Goal: Task Accomplishment & Management: Complete application form

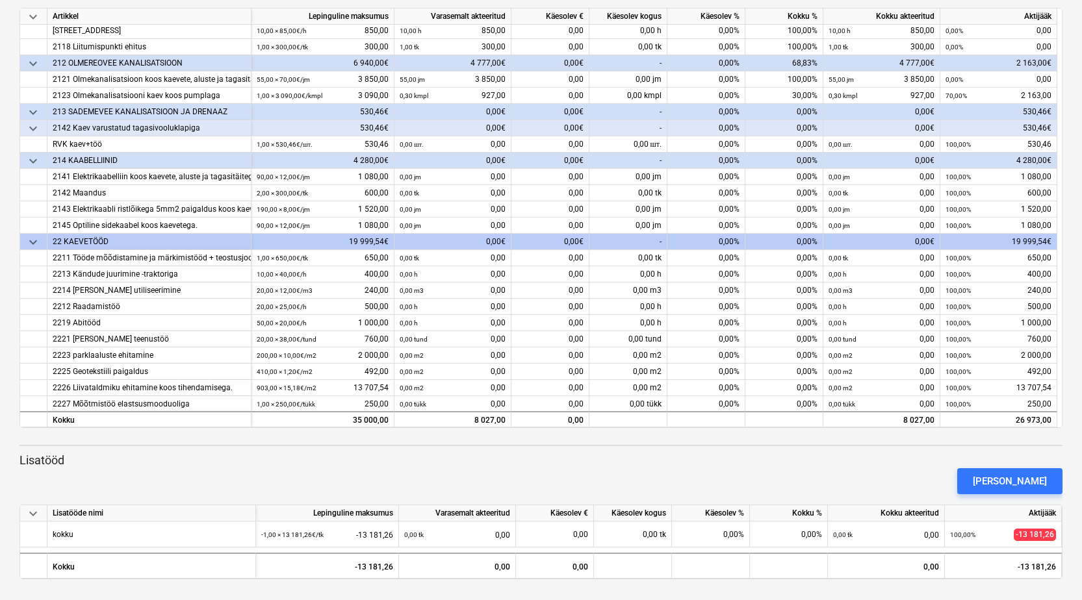
scroll to position [84, 0]
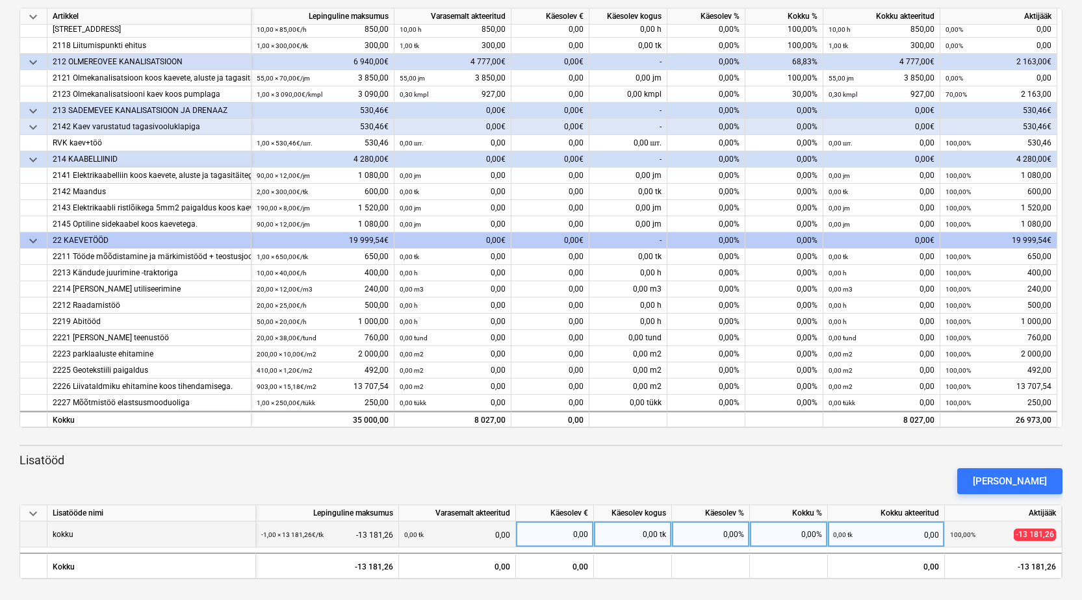
click at [613, 535] on div "0,00 tk" at bounding box center [633, 535] width 78 height 26
type input "100"
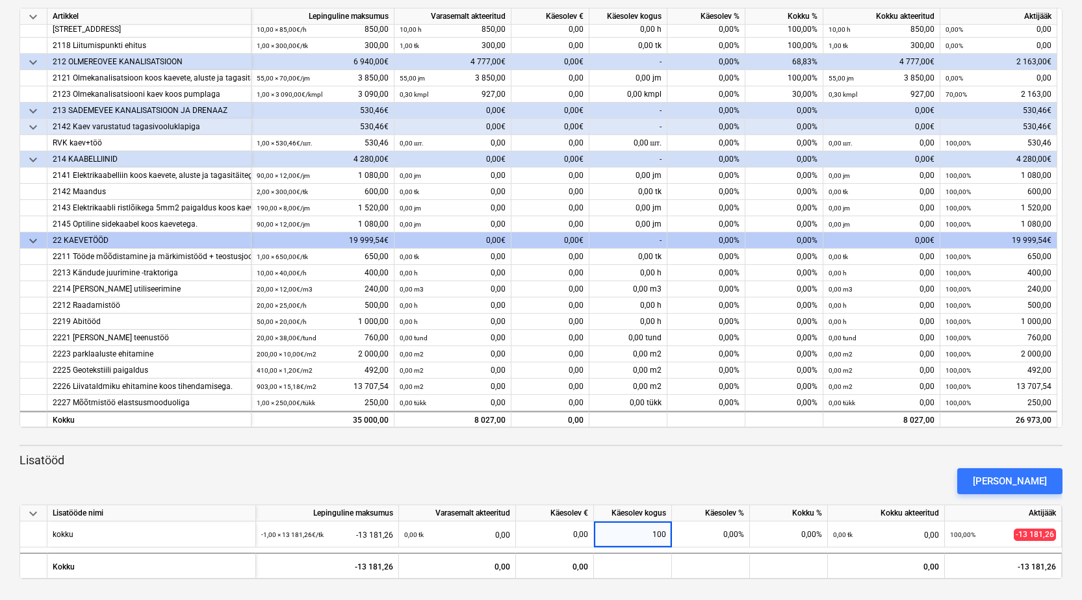
click at [676, 487] on div "[PERSON_NAME]" at bounding box center [540, 481] width 1053 height 36
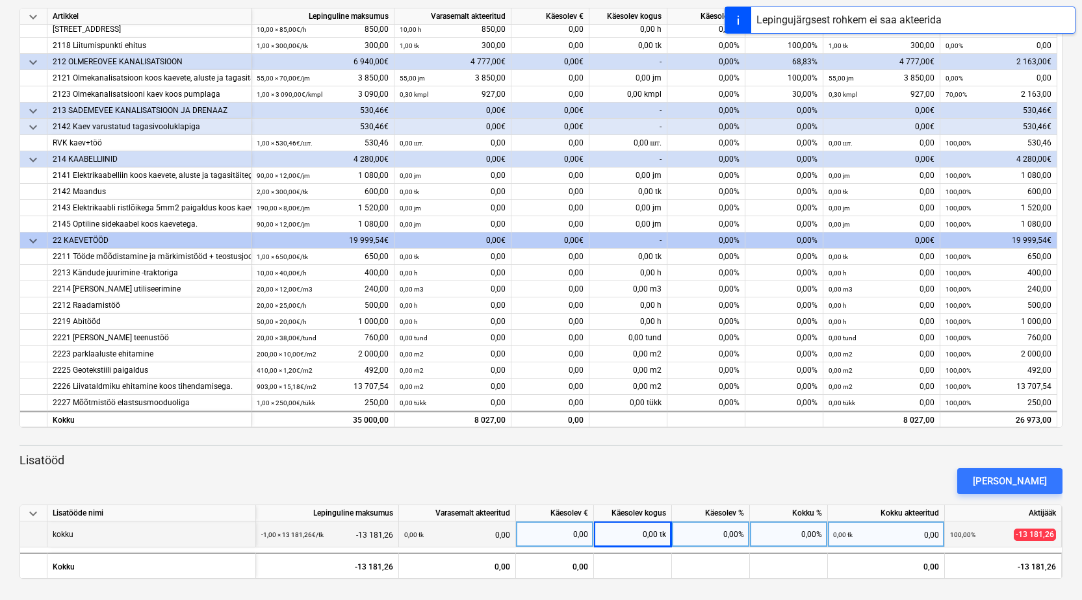
click at [687, 531] on div "0,00%" at bounding box center [711, 535] width 78 height 26
type input "100"
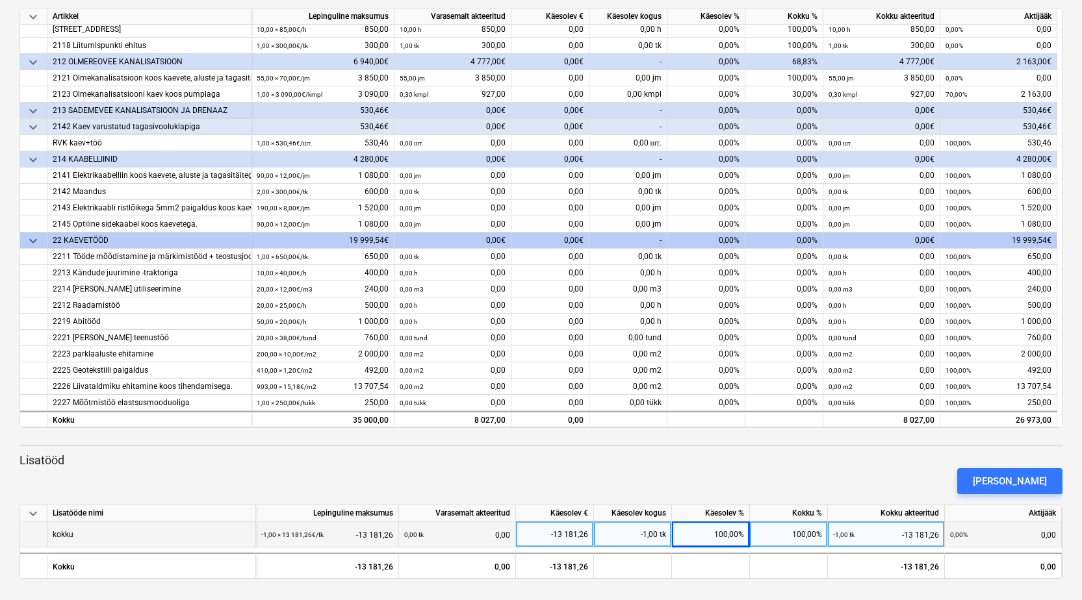
click at [740, 455] on p "Lisatööd" at bounding box center [540, 461] width 1043 height 16
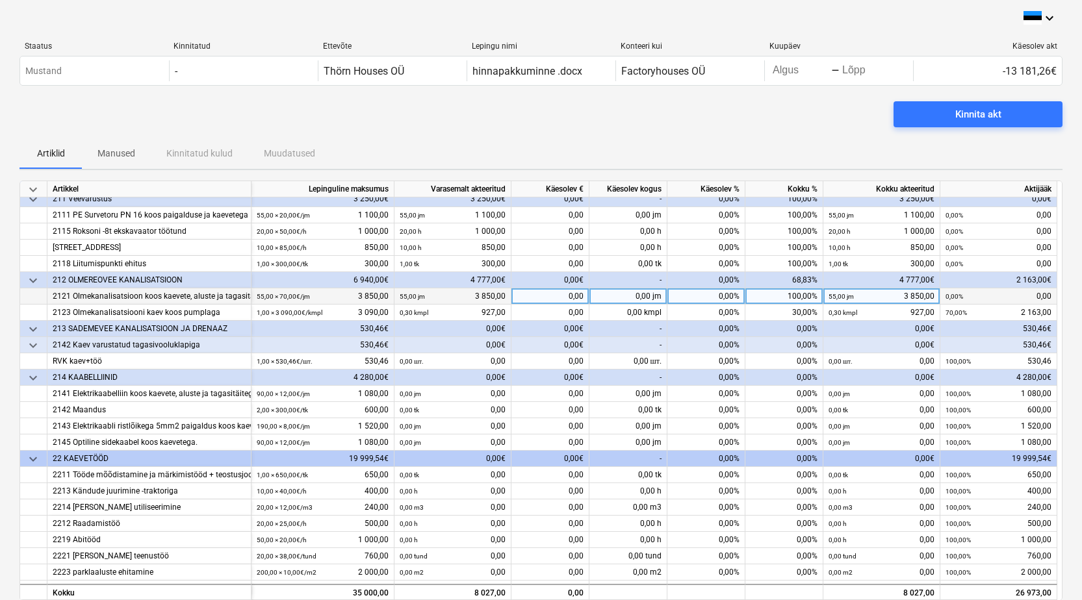
scroll to position [0, 0]
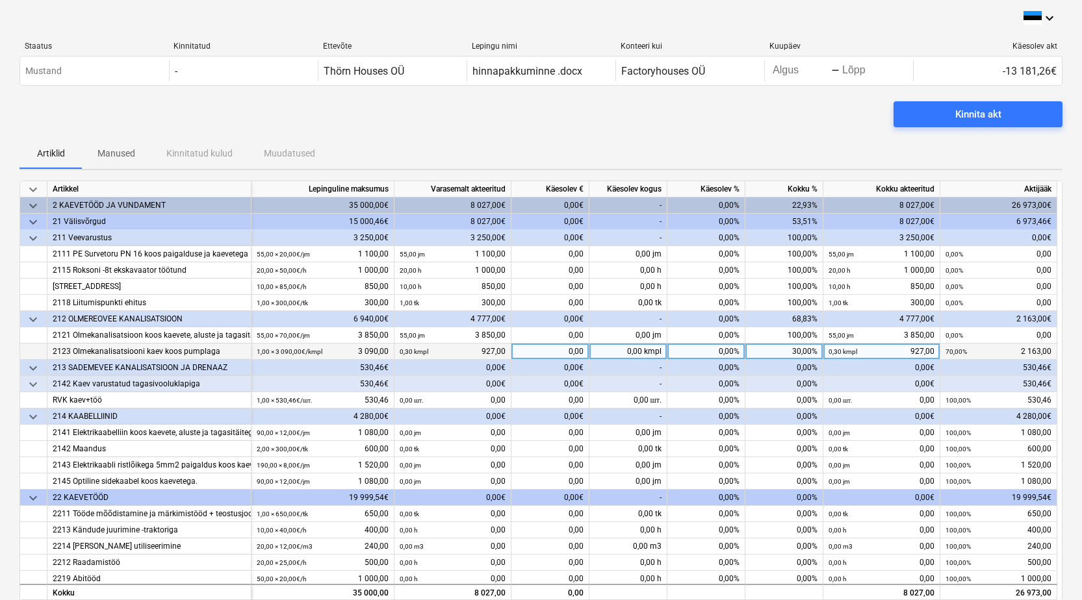
click at [691, 353] on div "0,00%" at bounding box center [706, 352] width 78 height 16
type input "100"
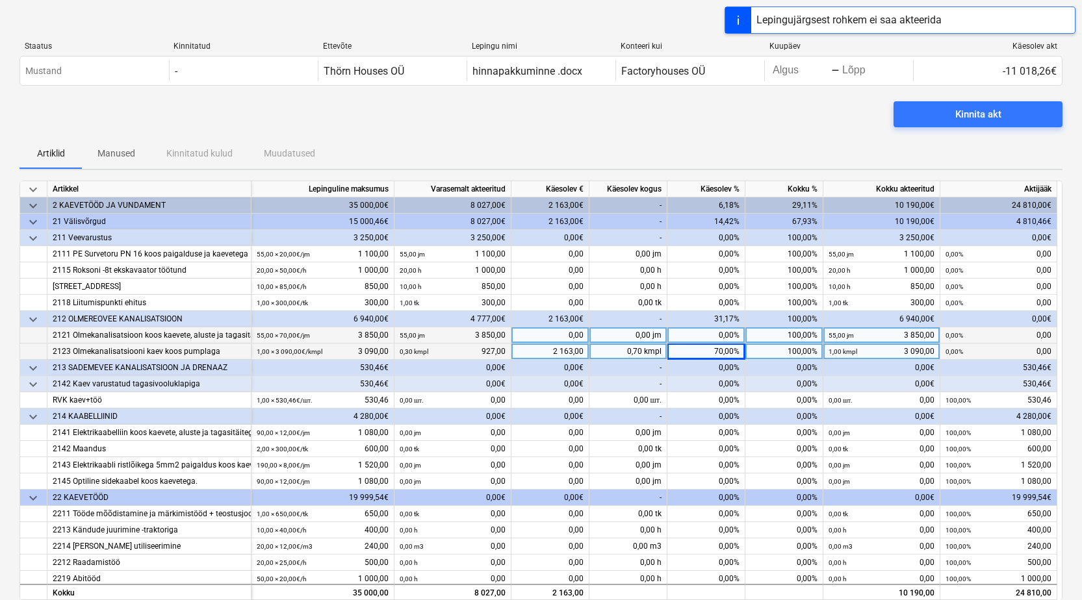
click at [723, 334] on div "0,00%" at bounding box center [706, 335] width 78 height 16
type input "100"
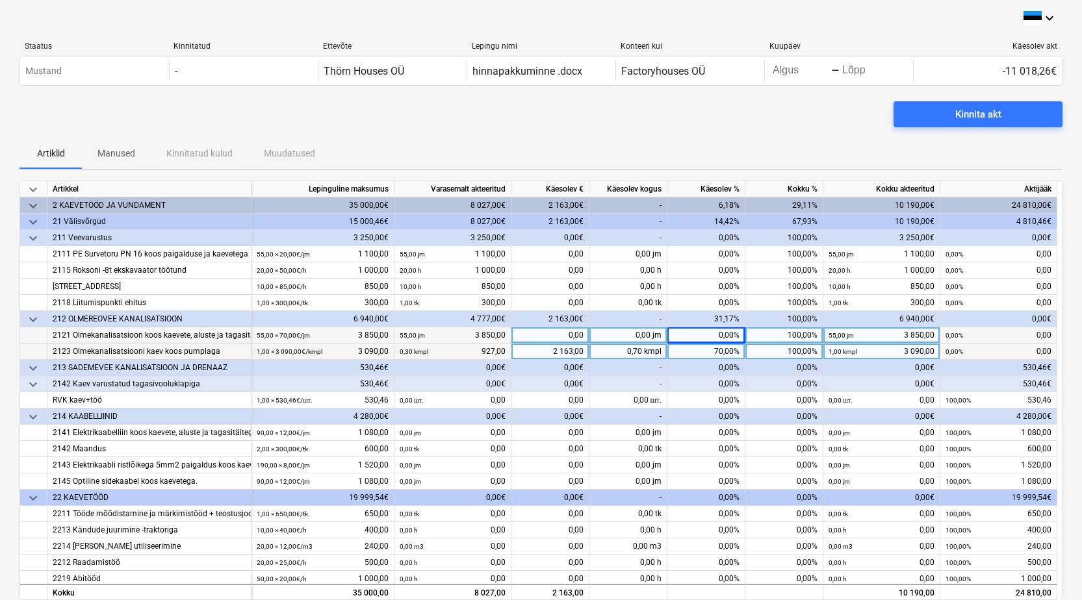
click at [712, 223] on div "14,42%" at bounding box center [706, 222] width 78 height 16
click at [34, 220] on span "keyboard_arrow_down" at bounding box center [33, 222] width 16 height 16
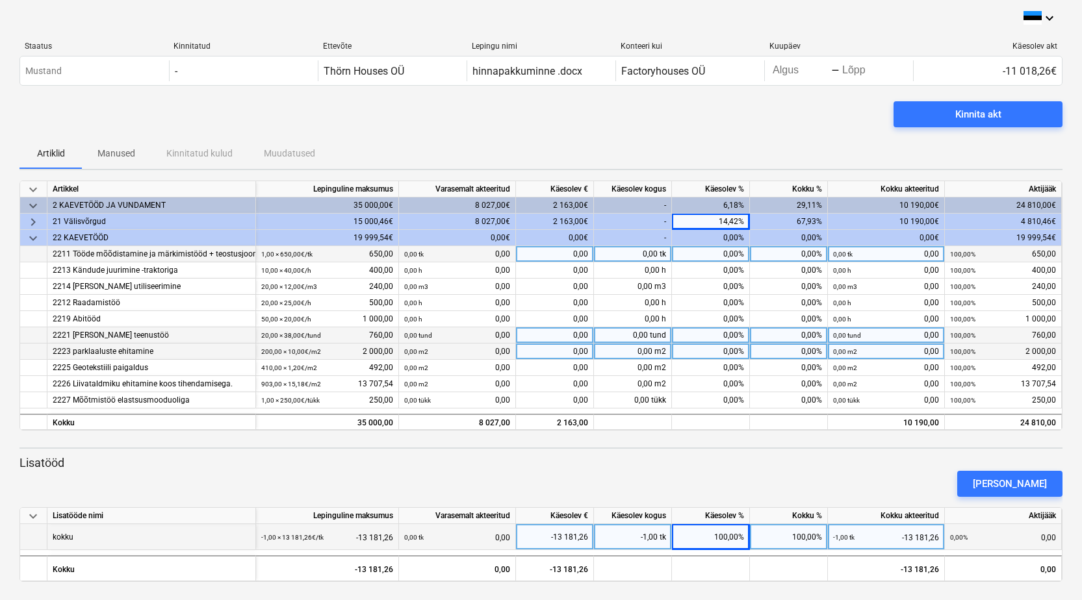
click at [733, 251] on div "0,00%" at bounding box center [711, 254] width 78 height 16
type input "200"
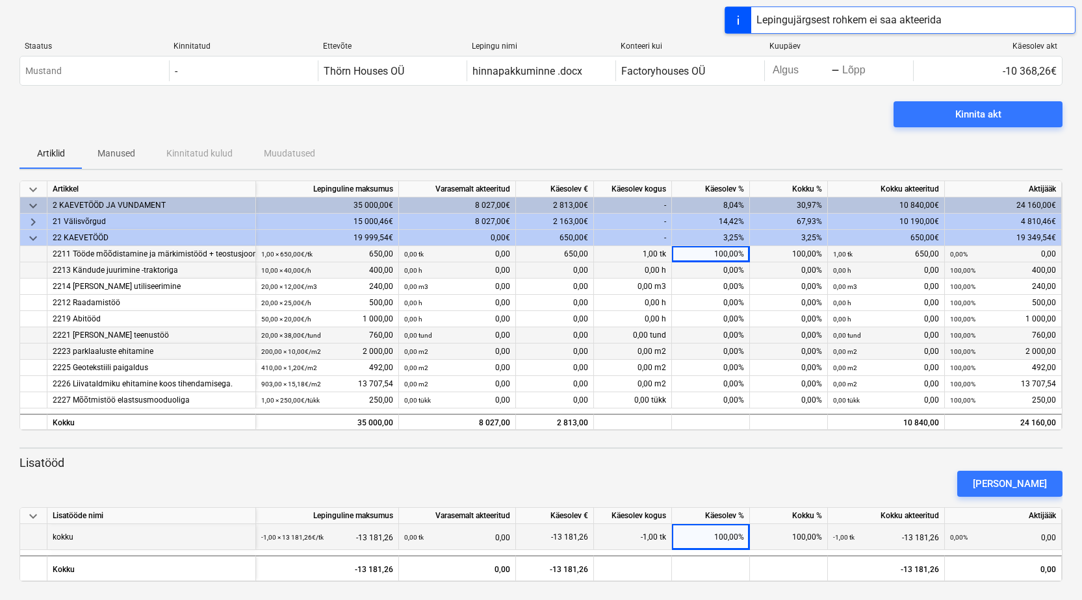
click at [720, 275] on div "0,00%" at bounding box center [711, 270] width 78 height 16
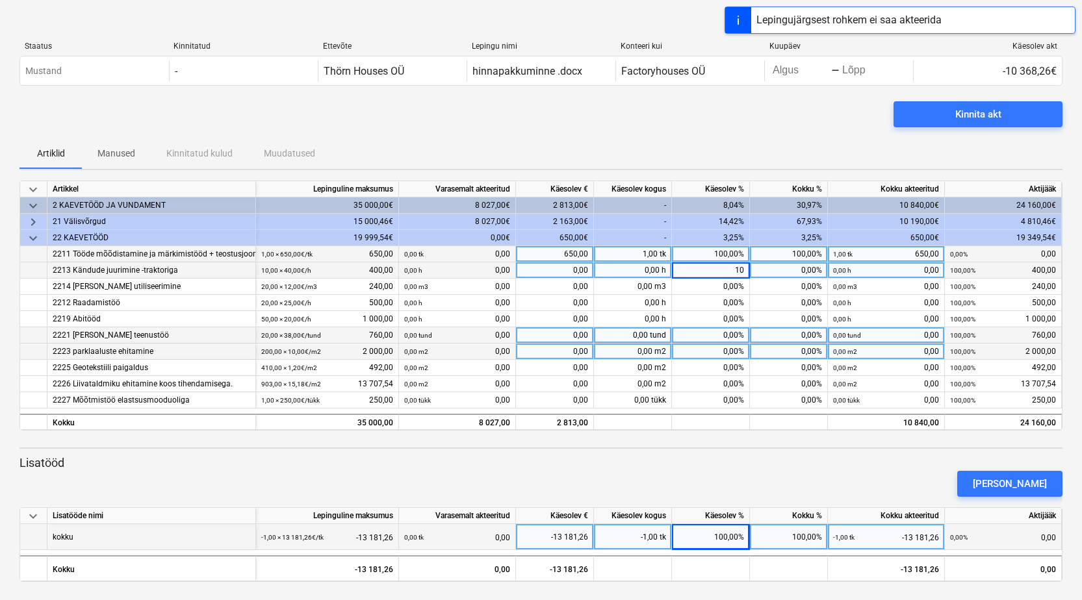
type input "100"
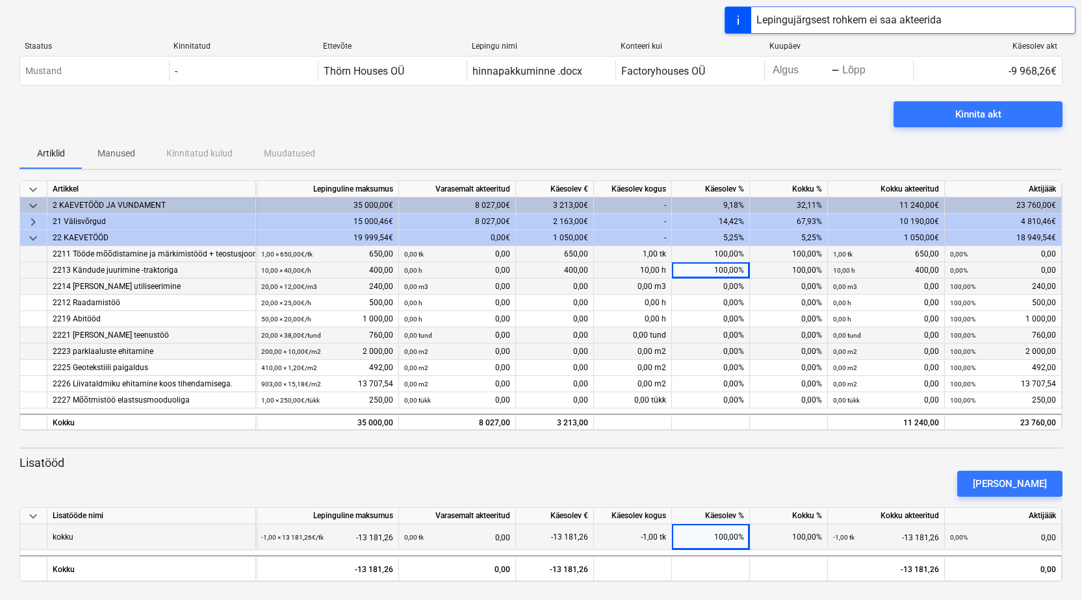
click at [720, 286] on div "0,00%" at bounding box center [711, 287] width 78 height 16
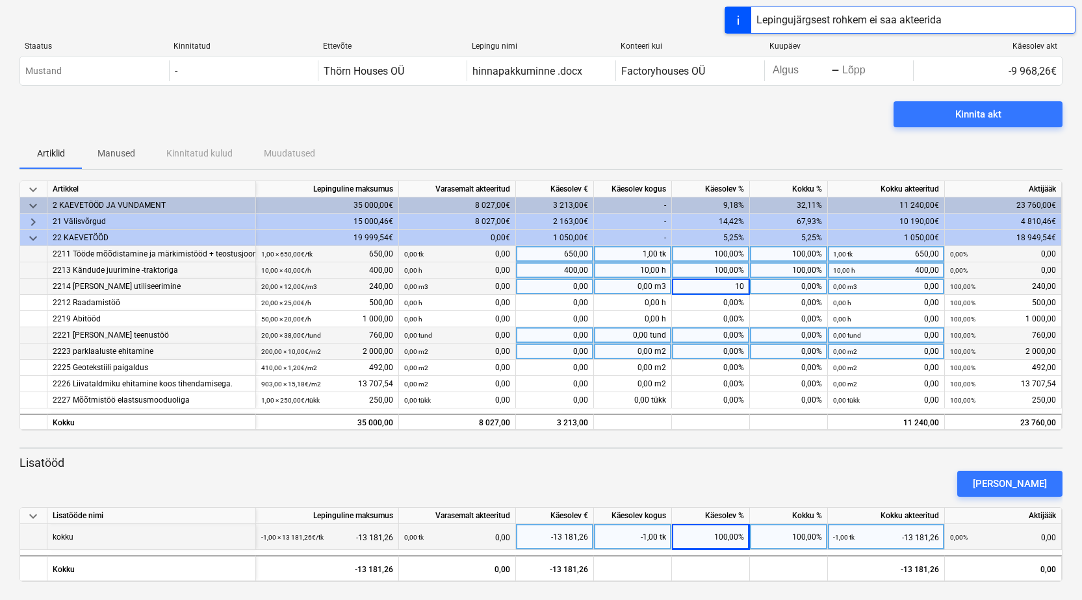
type input "100"
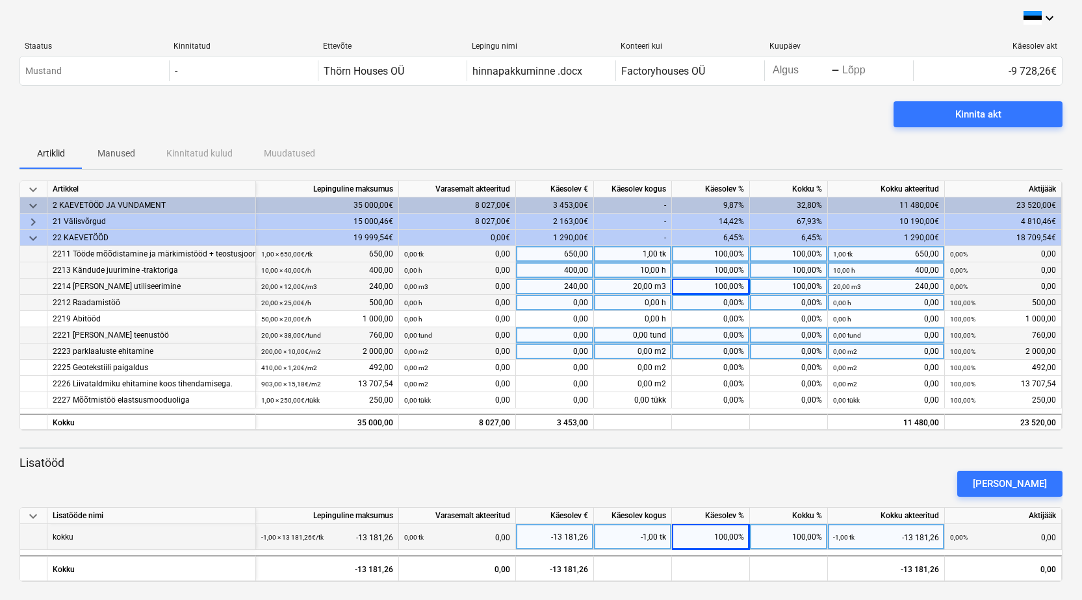
click at [712, 308] on div "0,00%" at bounding box center [711, 303] width 78 height 16
type input "100"
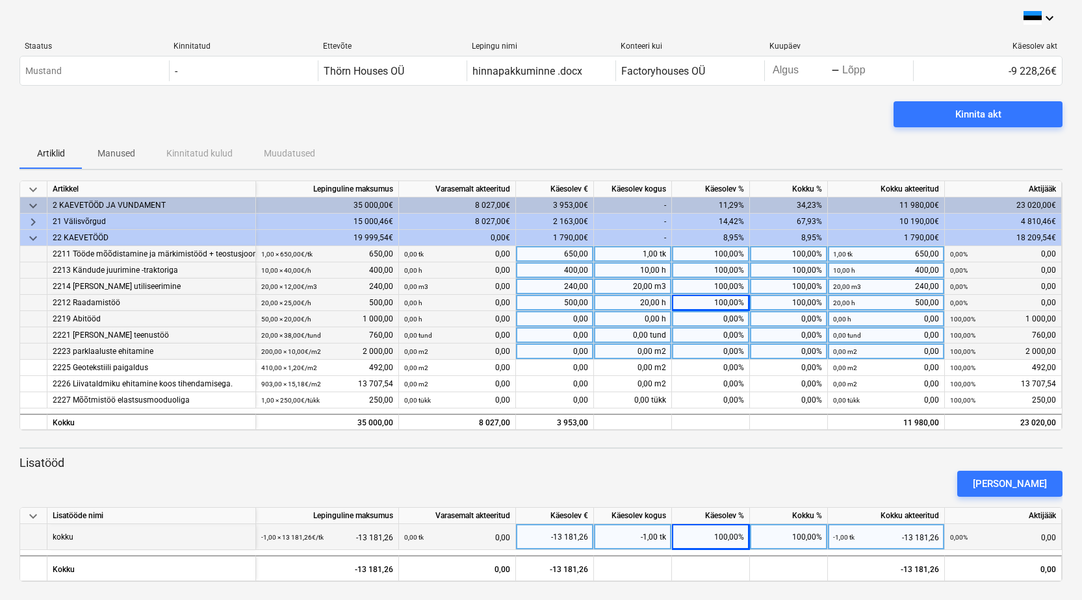
click at [715, 327] on div "0,00%" at bounding box center [711, 319] width 78 height 16
type input "100"
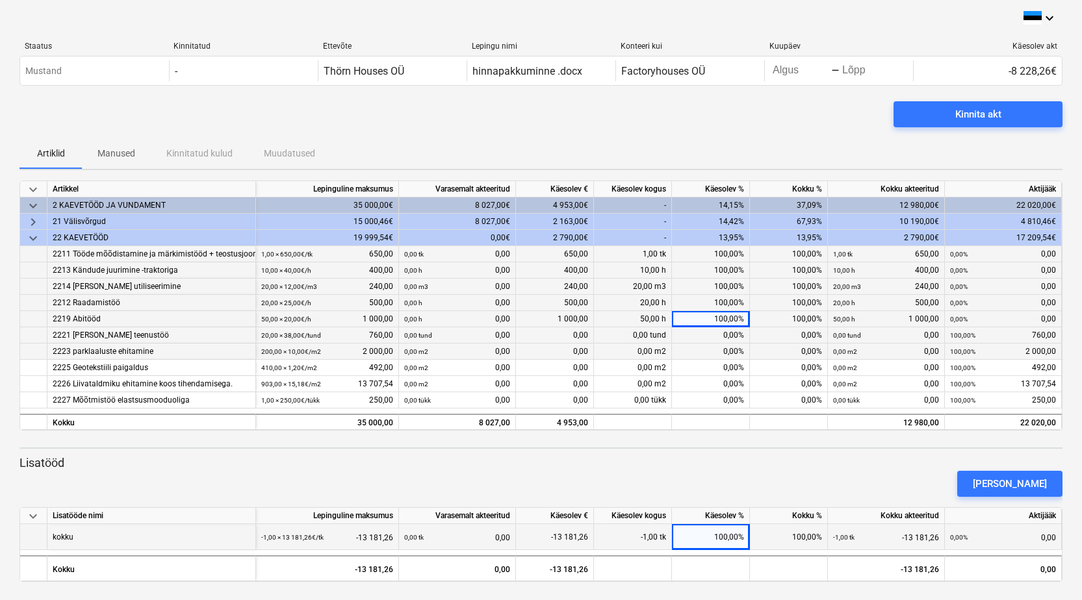
click at [715, 336] on div "0,00%" at bounding box center [711, 335] width 78 height 16
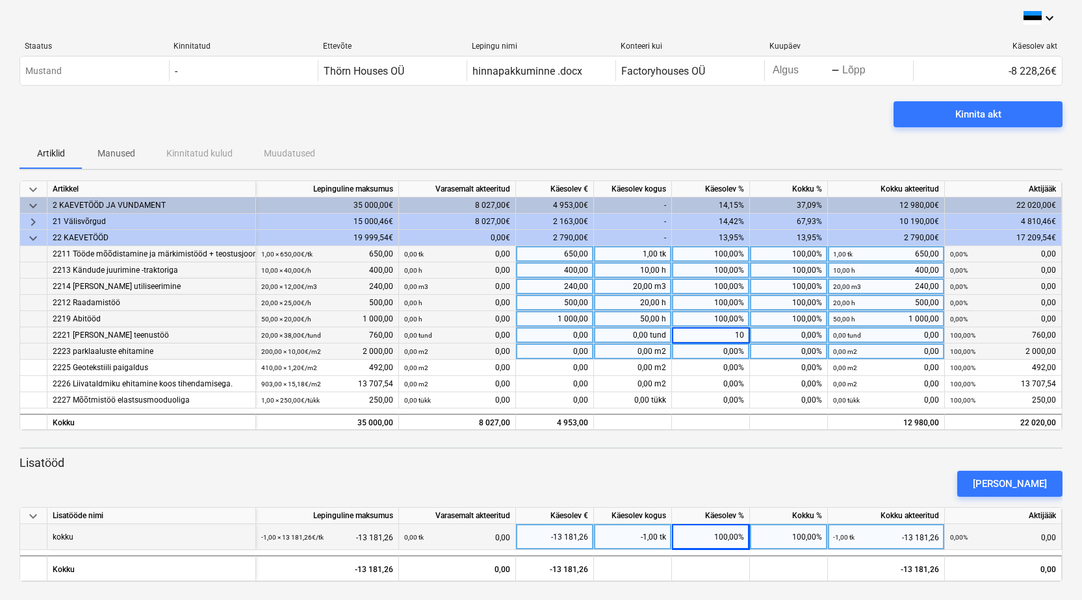
type input "100"
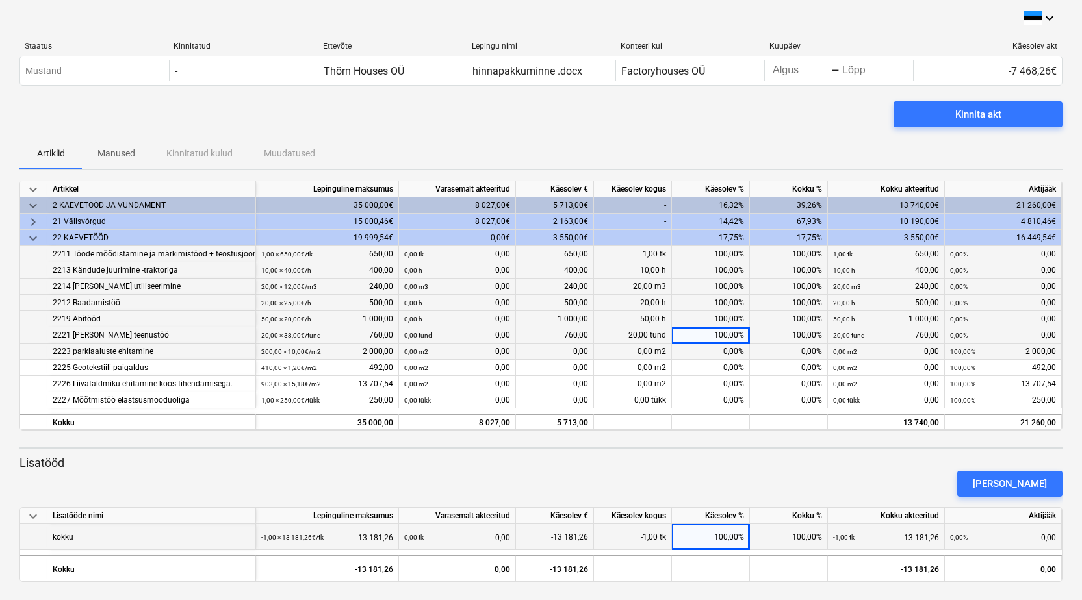
click at [714, 349] on div "0,00%" at bounding box center [711, 352] width 78 height 16
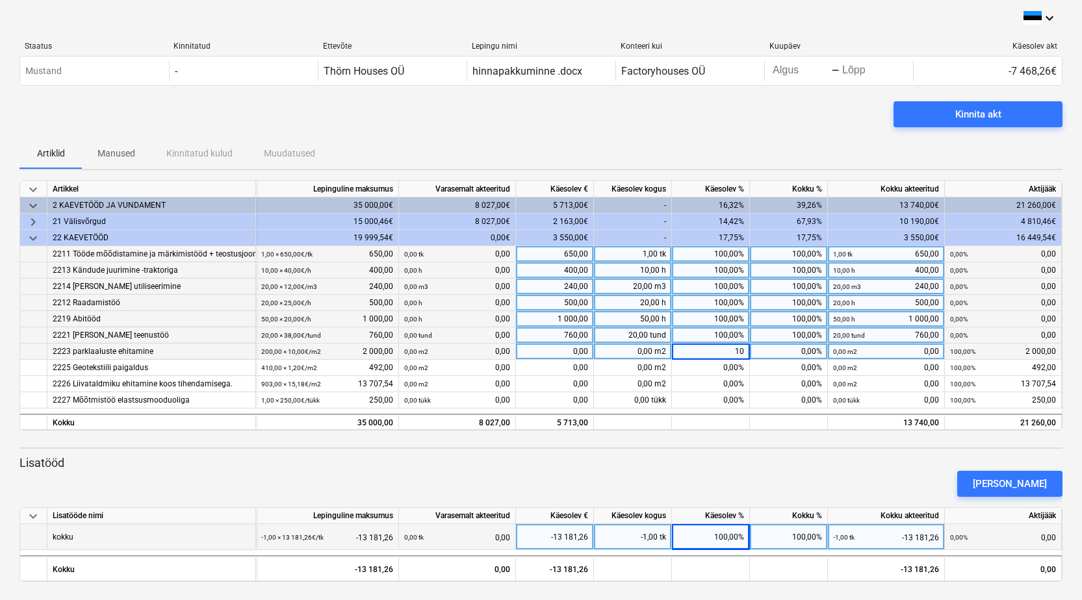
type input "100"
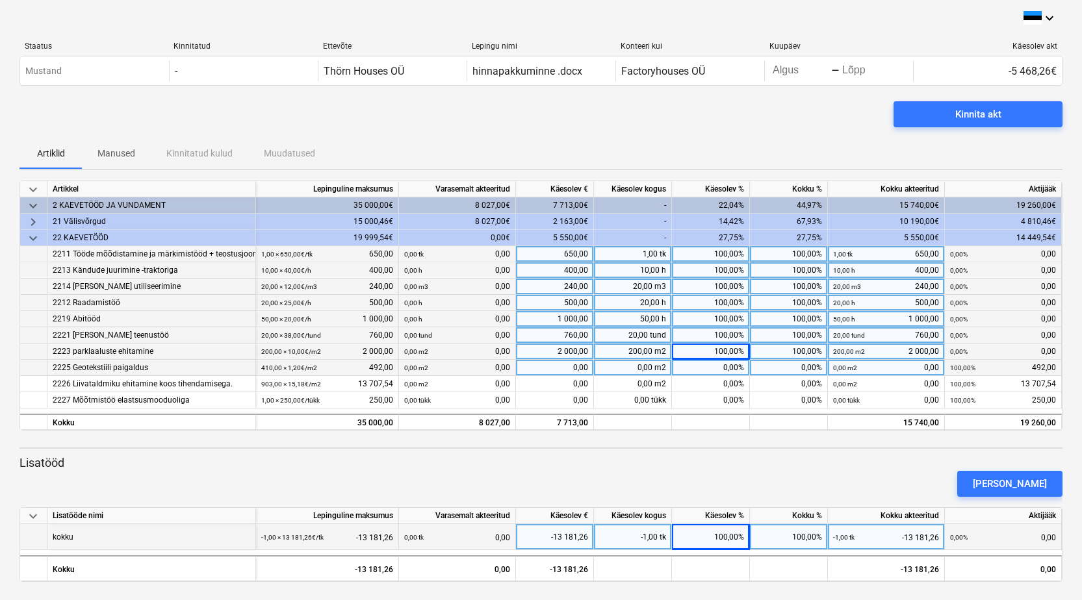
click at [717, 365] on div "0,00%" at bounding box center [711, 368] width 78 height 16
type input "100"
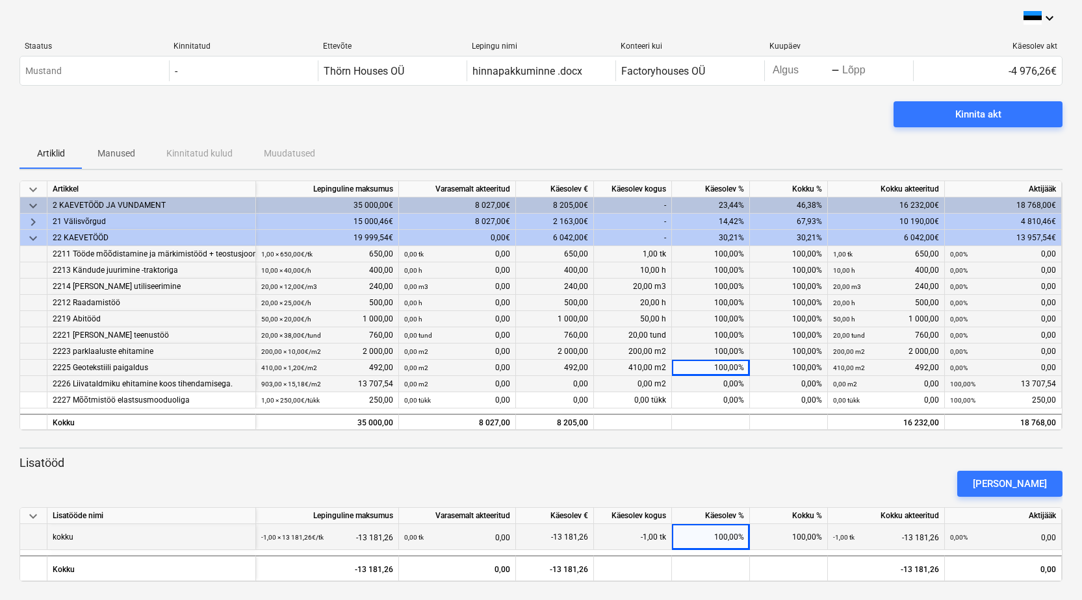
click at [723, 385] on div "0,00%" at bounding box center [711, 384] width 78 height 16
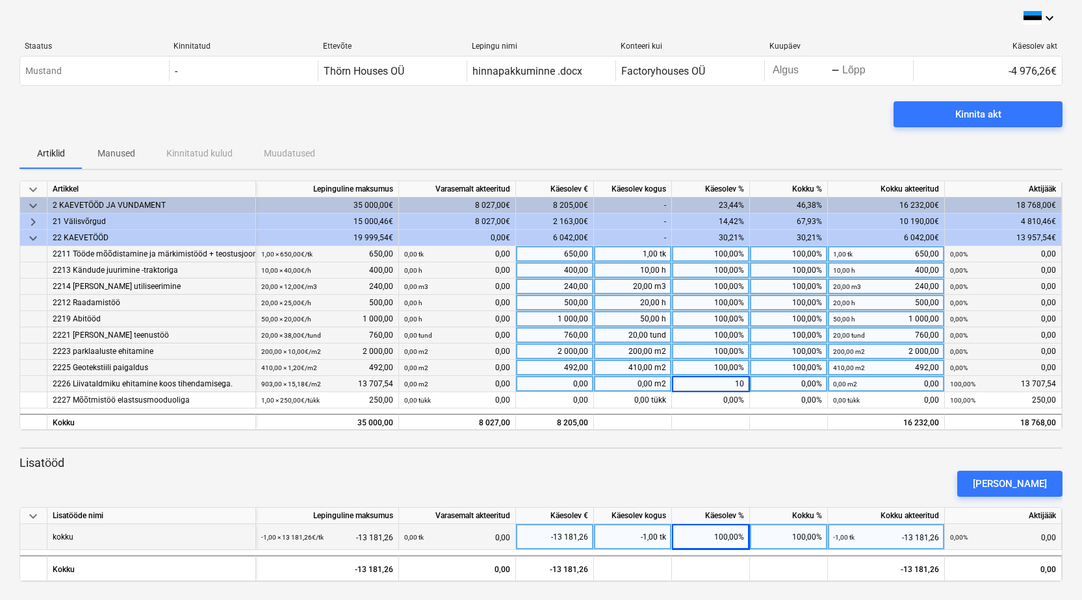
type input "100"
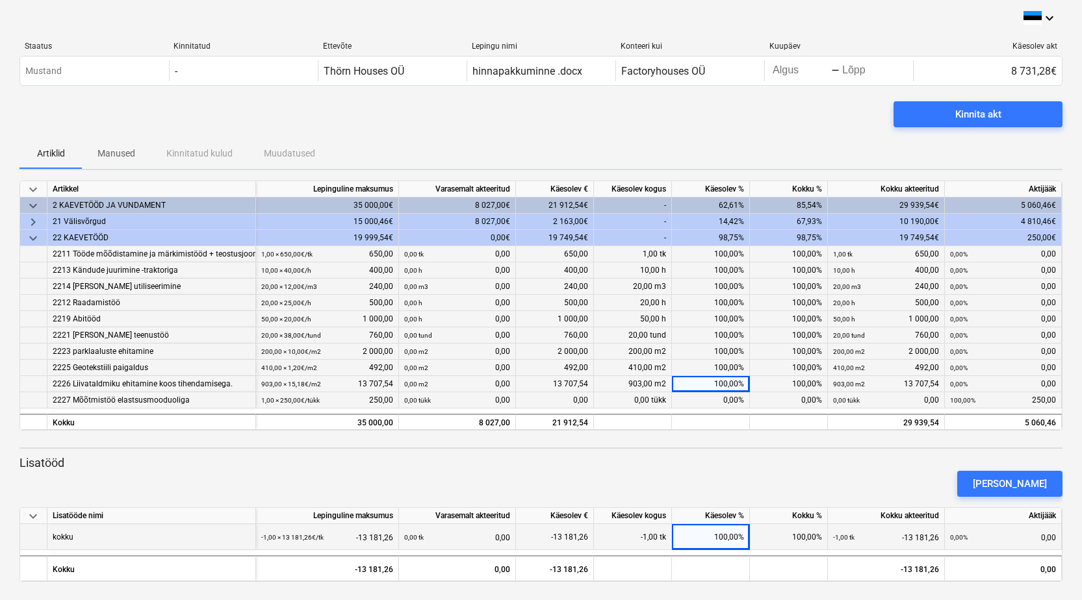
click at [724, 401] on div "0,00%" at bounding box center [711, 400] width 78 height 16
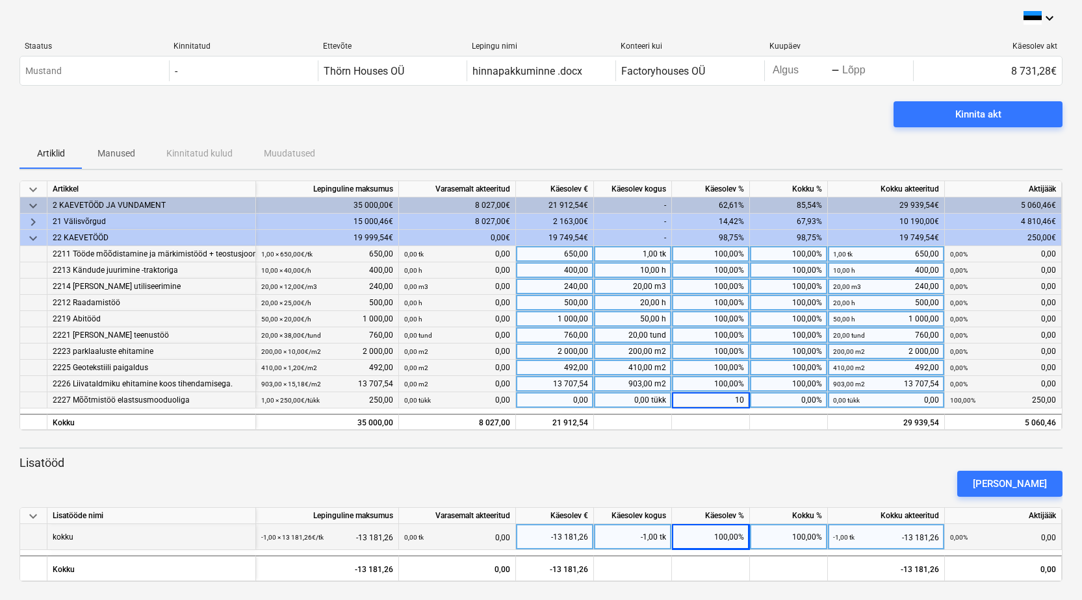
type input "100"
click at [36, 206] on span "keyboard_arrow_down" at bounding box center [33, 206] width 16 height 16
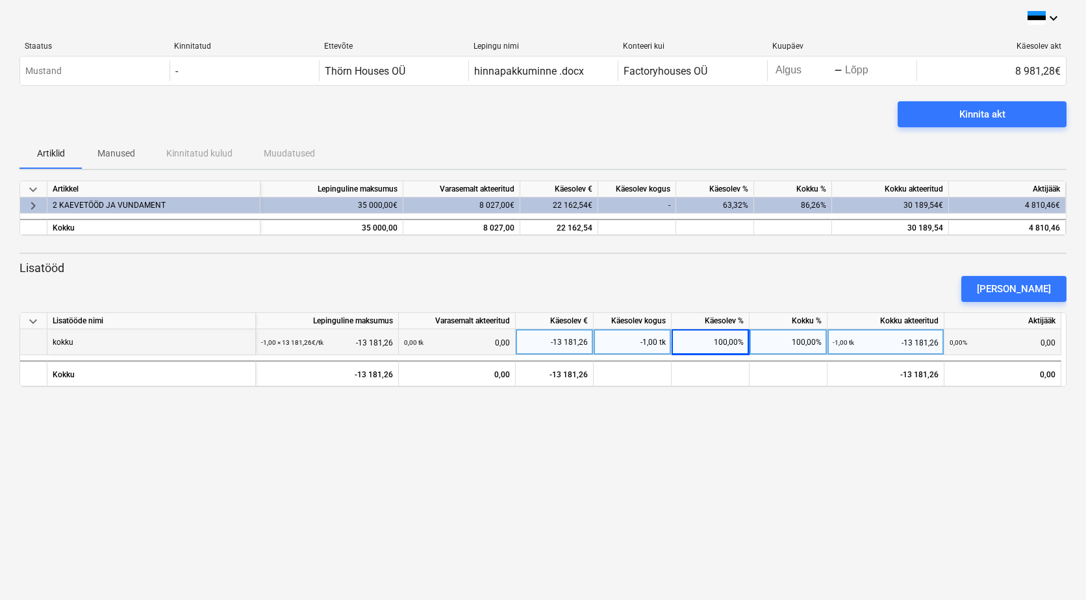
click at [34, 210] on span "keyboard_arrow_right" at bounding box center [33, 206] width 16 height 16
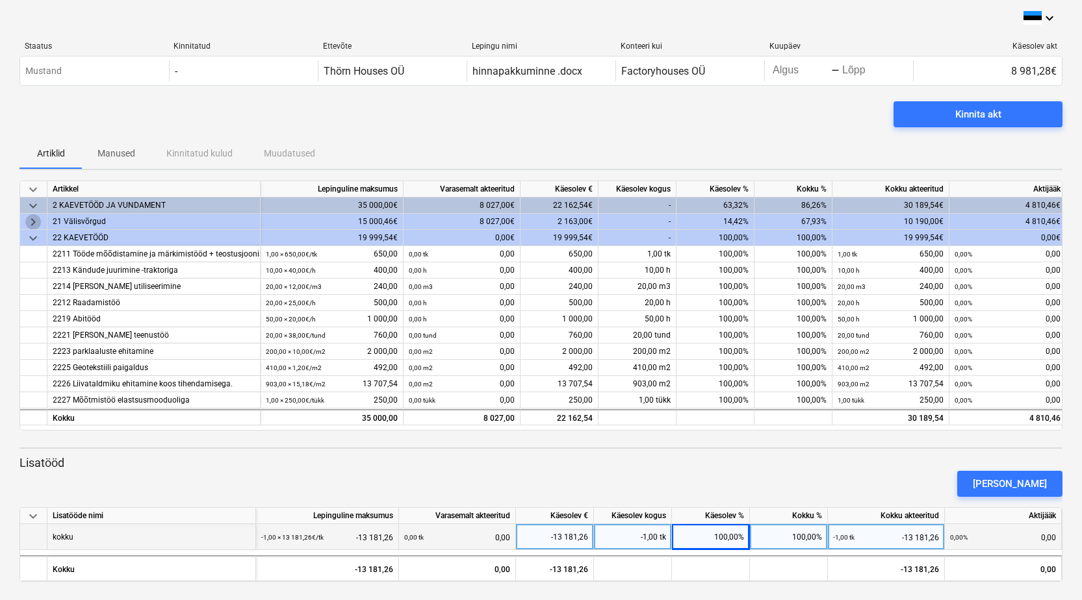
click at [32, 220] on span "keyboard_arrow_right" at bounding box center [33, 222] width 16 height 16
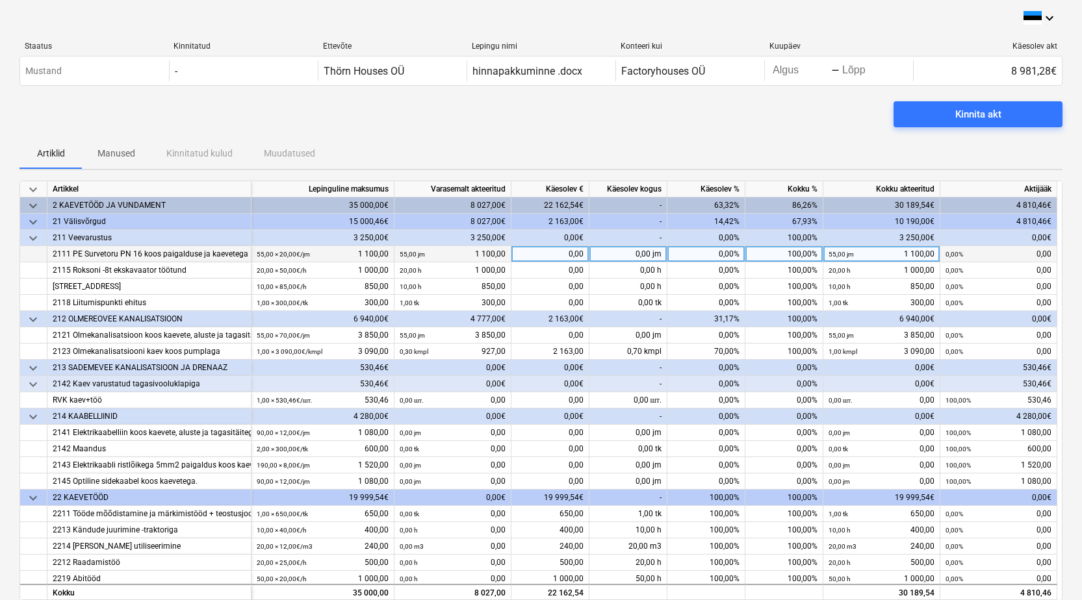
click at [708, 254] on div "0,00%" at bounding box center [706, 254] width 78 height 16
type input "100"
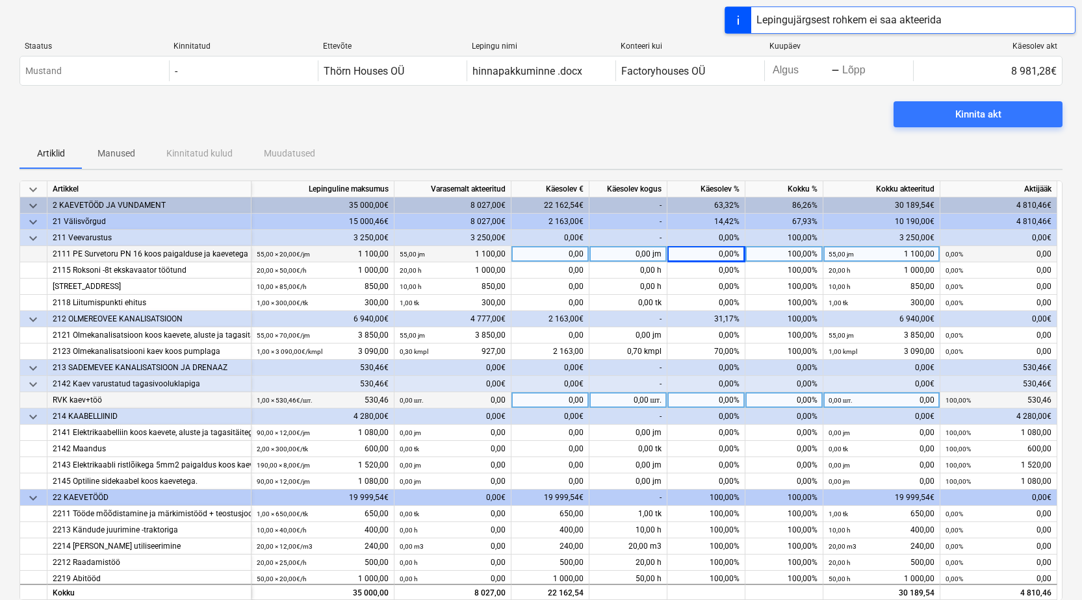
click at [702, 405] on div "0,00%" at bounding box center [706, 400] width 78 height 16
type input "100"
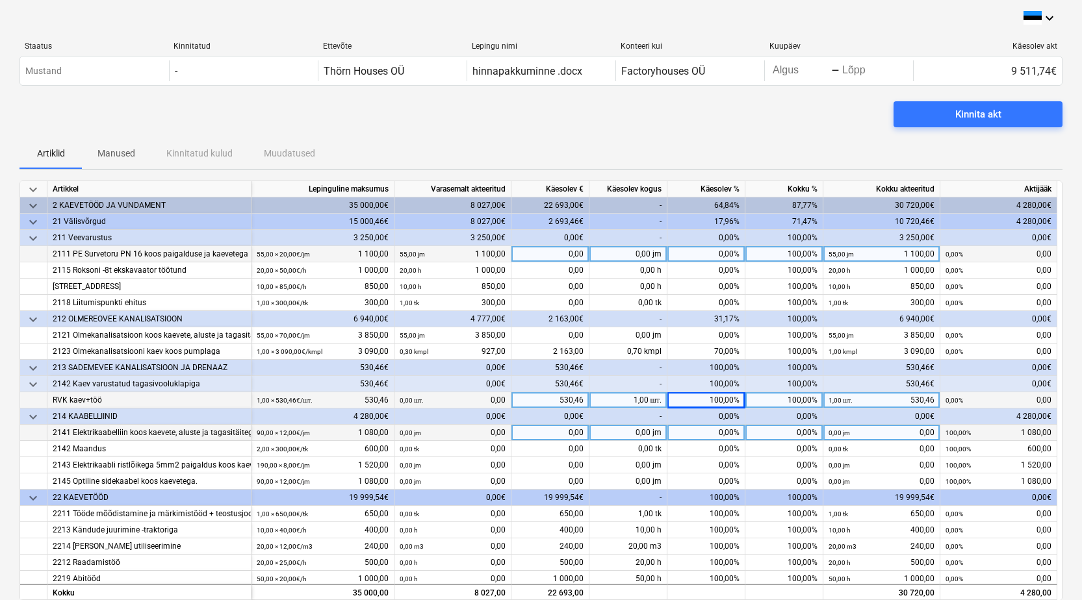
click at [709, 437] on div "0,00%" at bounding box center [706, 433] width 78 height 16
type input "100"
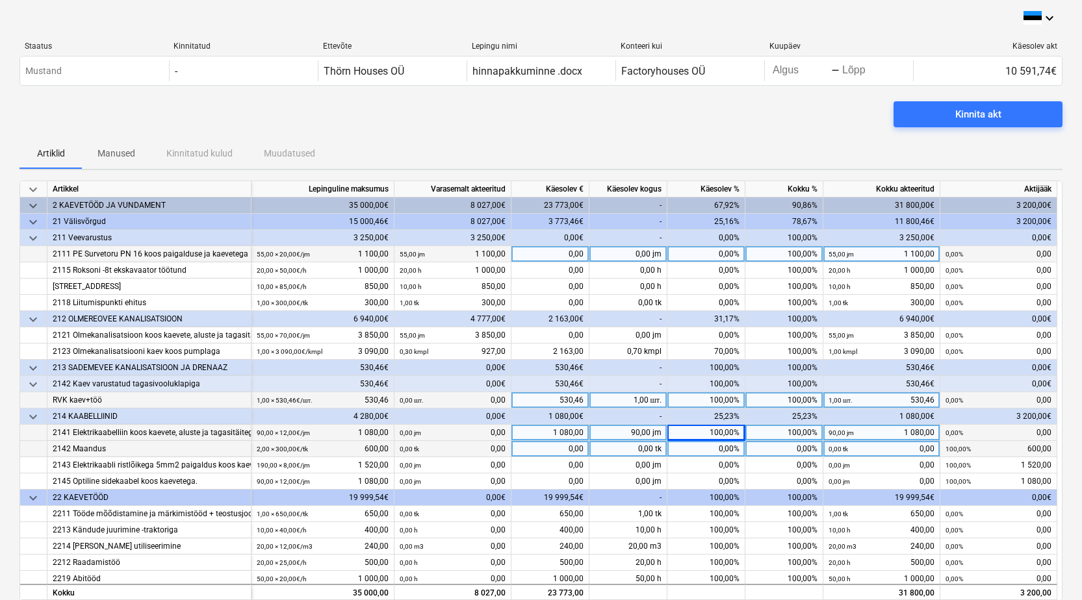
click at [713, 452] on div "0,00%" at bounding box center [706, 449] width 78 height 16
type input "100"
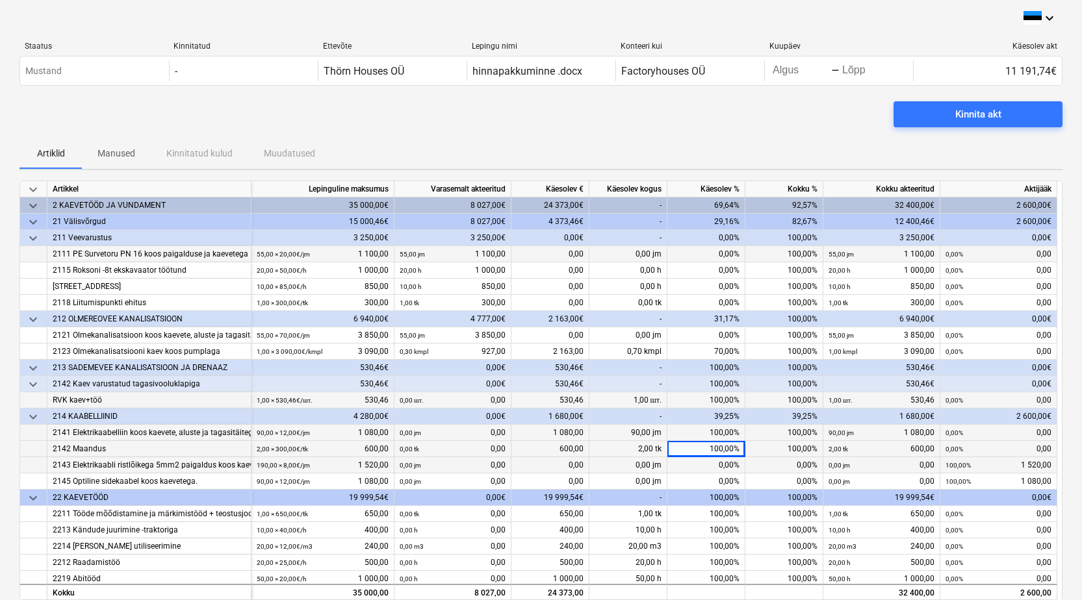
click at [713, 467] on div "0,00%" at bounding box center [706, 465] width 78 height 16
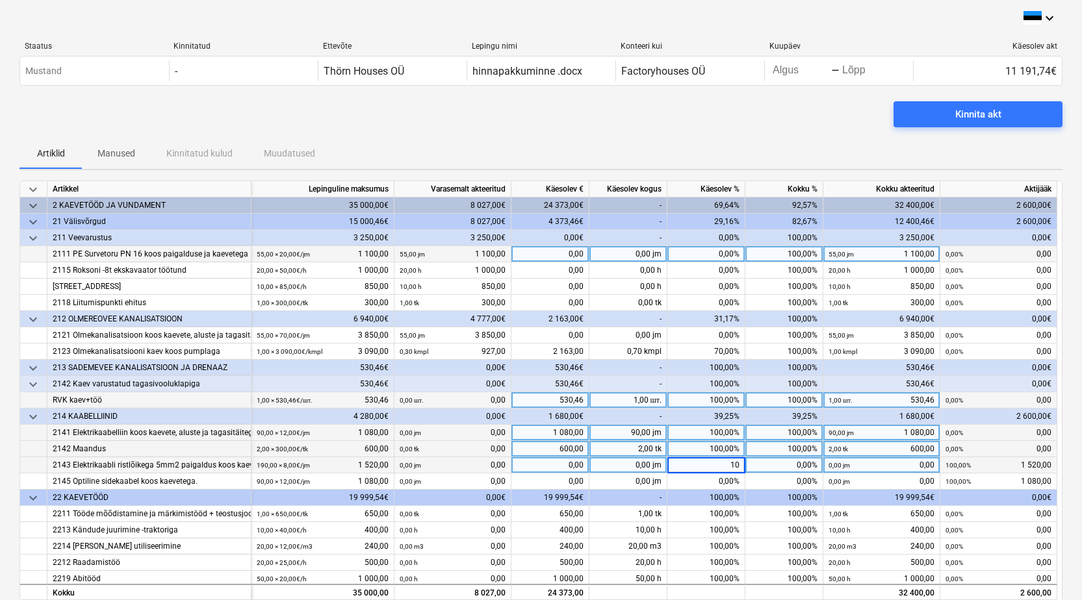
type input "100"
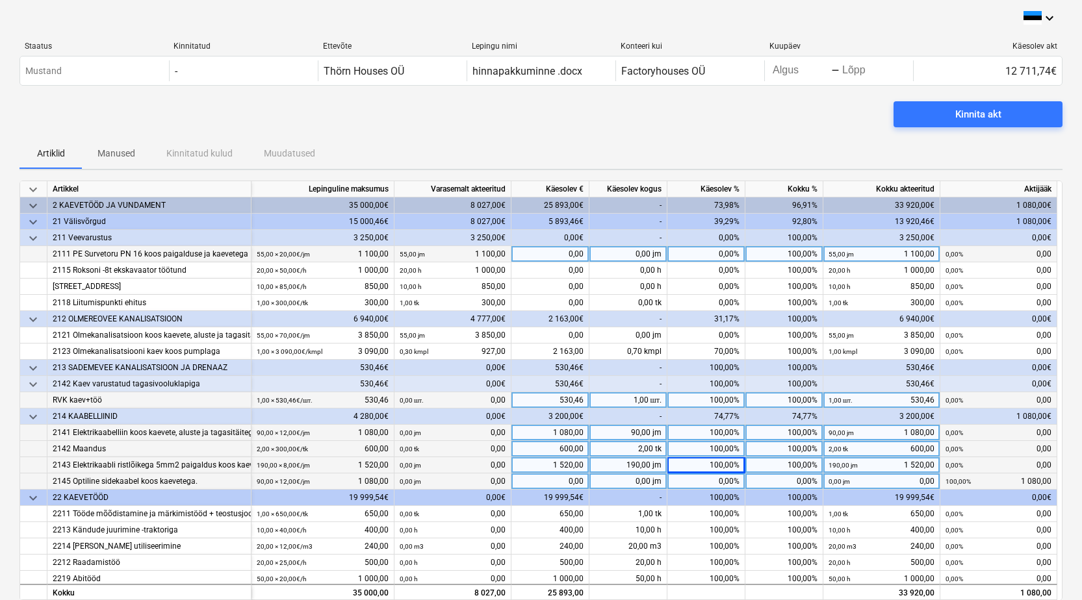
click at [713, 479] on div "0,00%" at bounding box center [706, 482] width 78 height 16
type input "100"
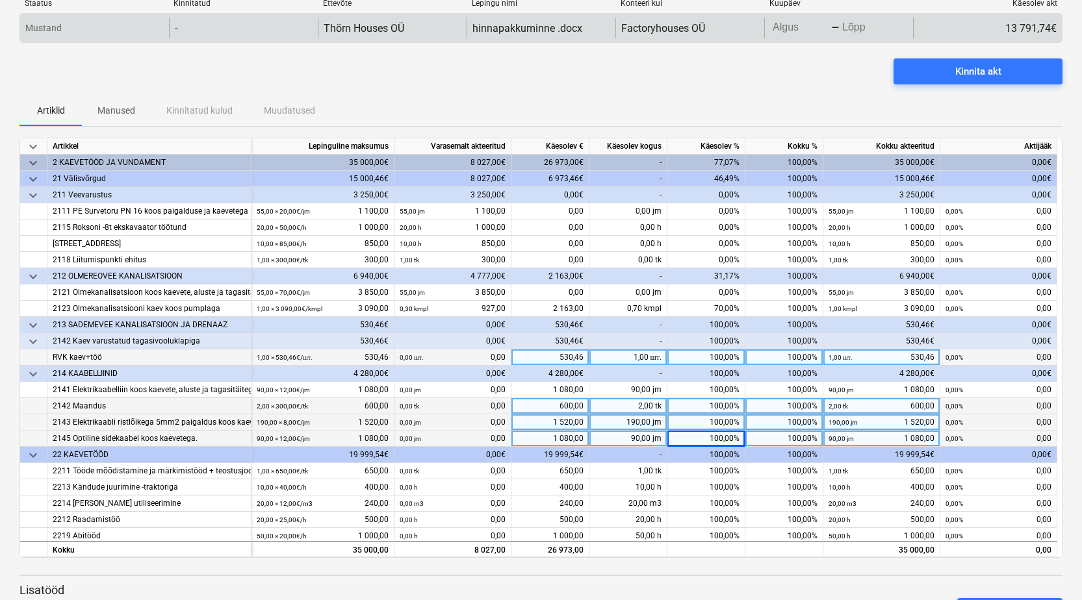
click at [795, 25] on body "keyboard_arrow_down Staatus Kinnitatud Ettevõte Lepingu nimi Konteeri kui Kuupä…" at bounding box center [541, 257] width 1082 height 600
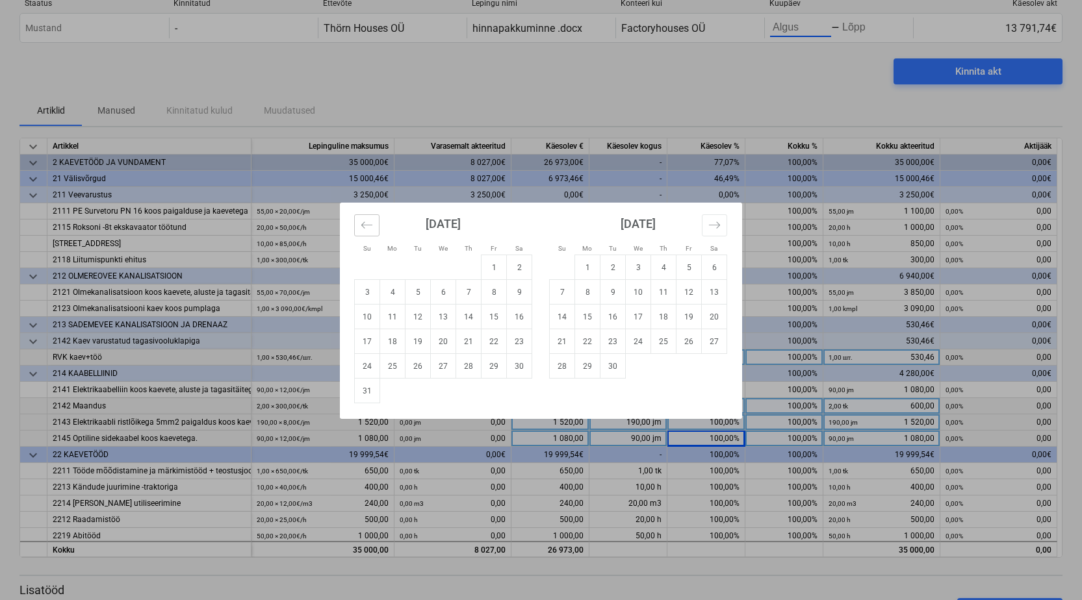
click at [365, 226] on icon "Move backward to switch to the previous month." at bounding box center [367, 225] width 12 height 12
click at [368, 321] on td "13" at bounding box center [367, 317] width 25 height 25
type input "[DATE]"
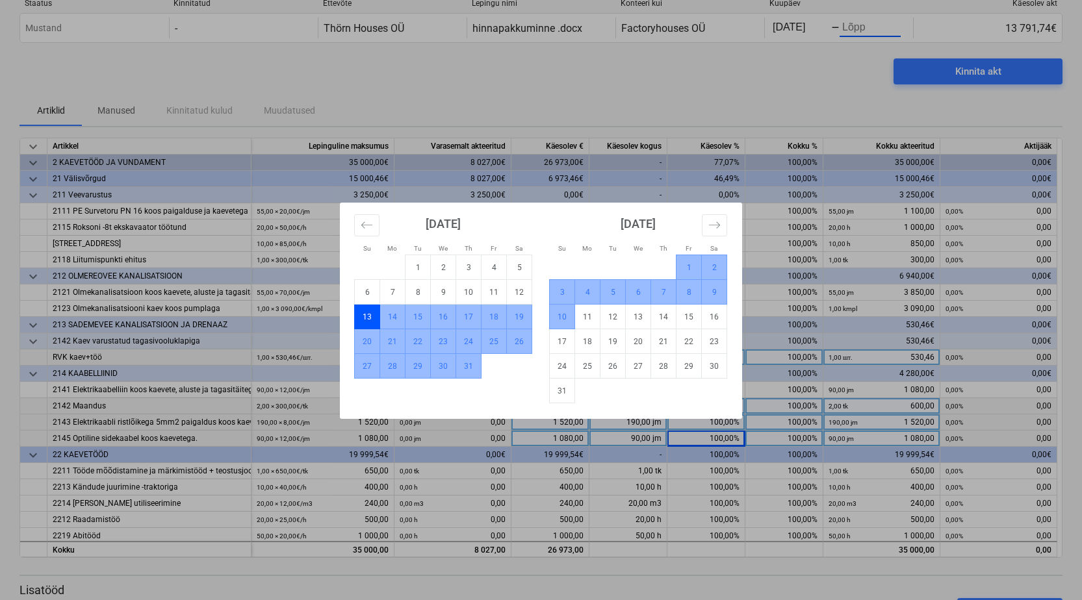
click at [568, 313] on td "10" at bounding box center [562, 317] width 25 height 25
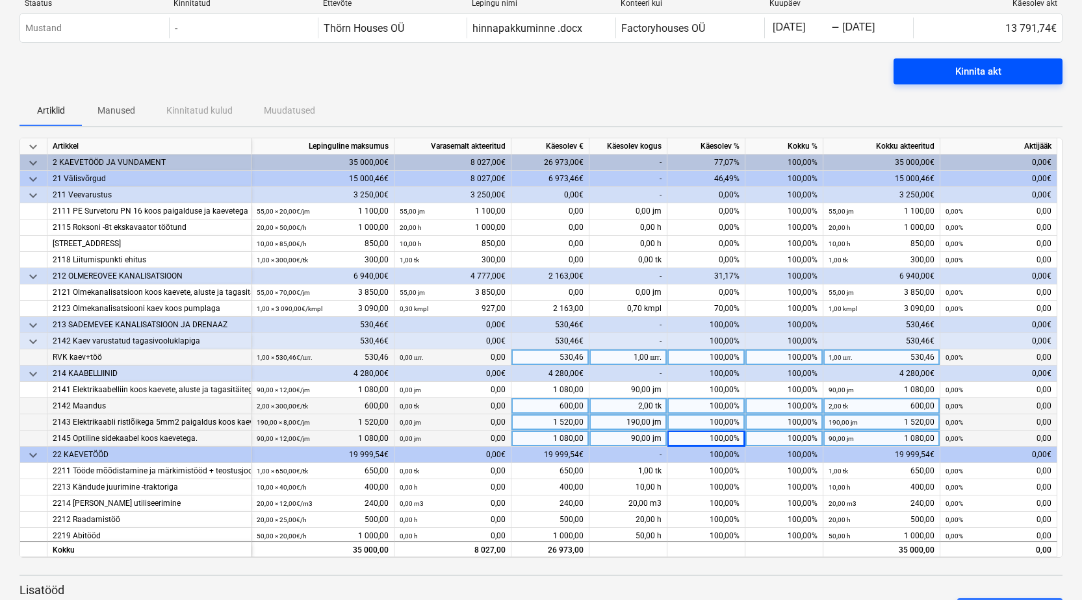
click at [958, 75] on div "Kinnita akt" at bounding box center [978, 71] width 46 height 17
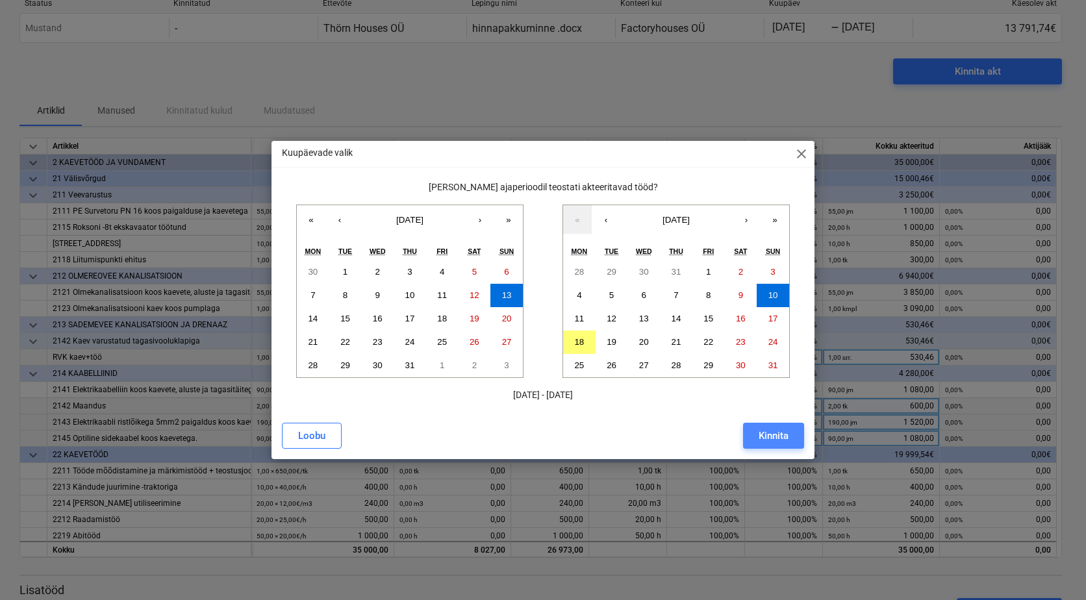
click at [770, 434] on div "Kinnita" at bounding box center [774, 435] width 30 height 17
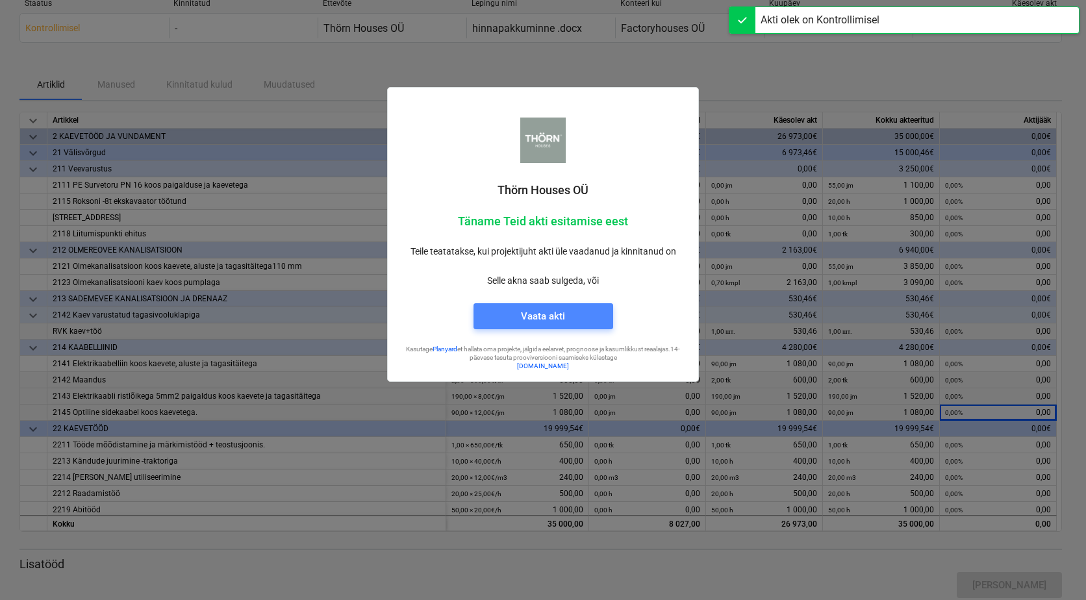
click at [522, 312] on div "Vaata akti" at bounding box center [543, 316] width 44 height 17
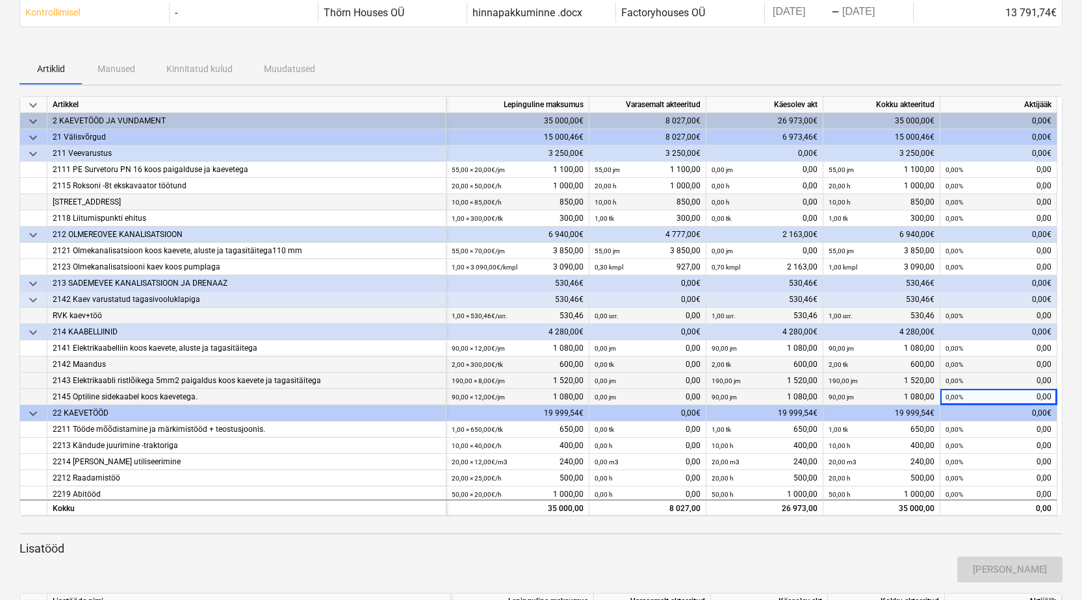
scroll to position [130, 0]
